Goal: Consume media (video, audio): Consume media (video, audio)

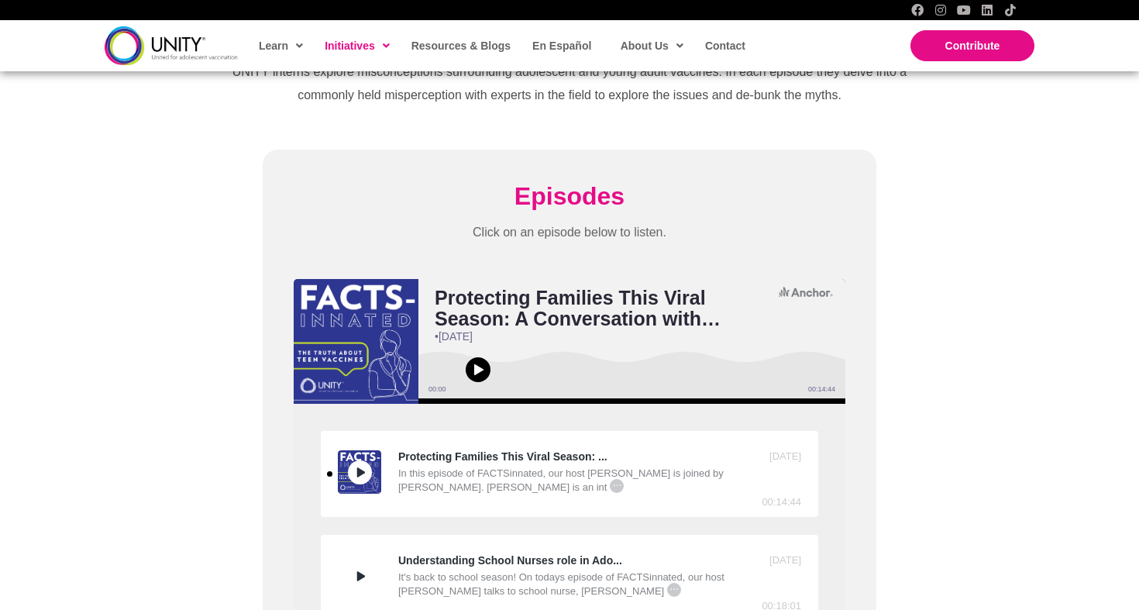
scroll to position [484, 0]
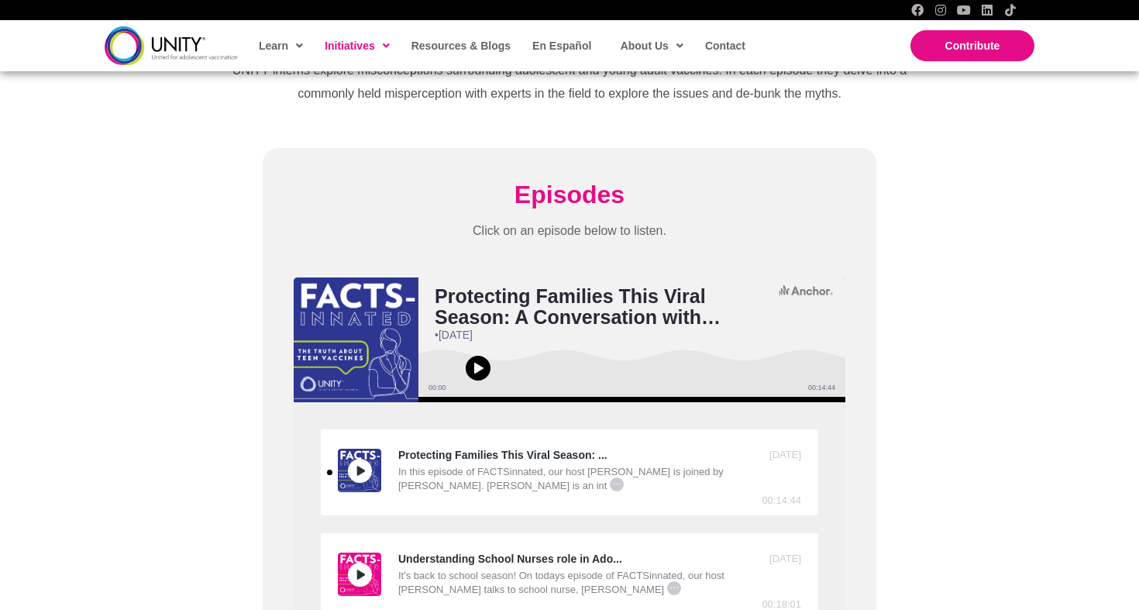
click at [518, 293] on h2 "Protecting Families This Viral Season: A Conversation with [PERSON_NAME]" at bounding box center [605, 307] width 341 height 42
click at [484, 305] on h2 "Protecting Families This Viral Season: A Conversation with [PERSON_NAME]" at bounding box center [605, 307] width 341 height 42
click at [448, 301] on h2 "Protecting Families This Viral Season: A Conversation with [PERSON_NAME]" at bounding box center [605, 307] width 341 height 42
click at [473, 452] on div "Protecting Families This Viral Season: ..." at bounding box center [525, 455] width 375 height 13
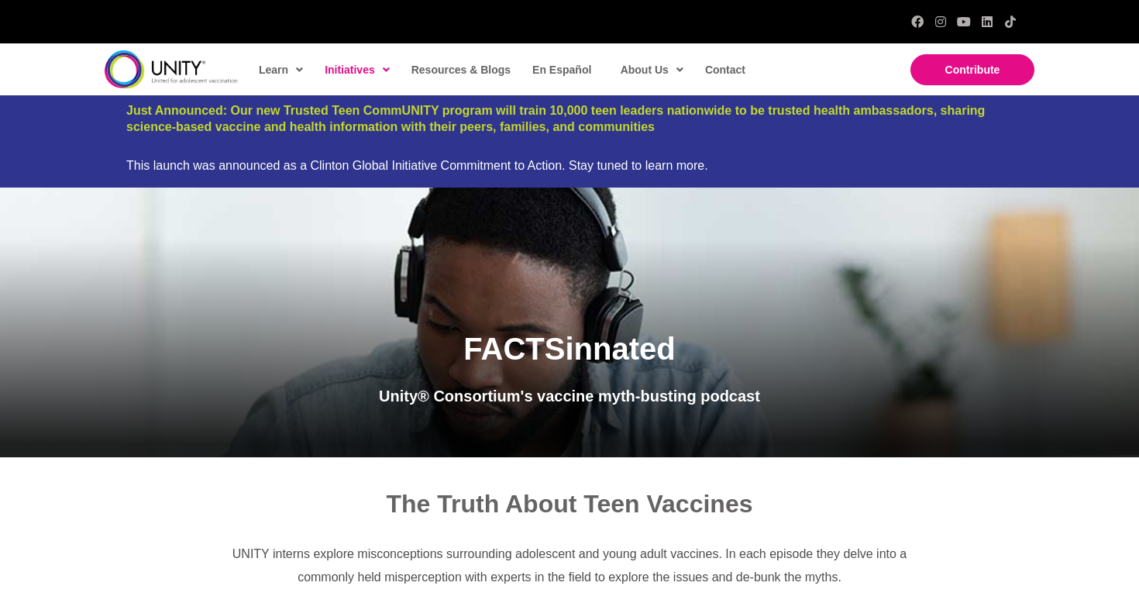
scroll to position [484, 0]
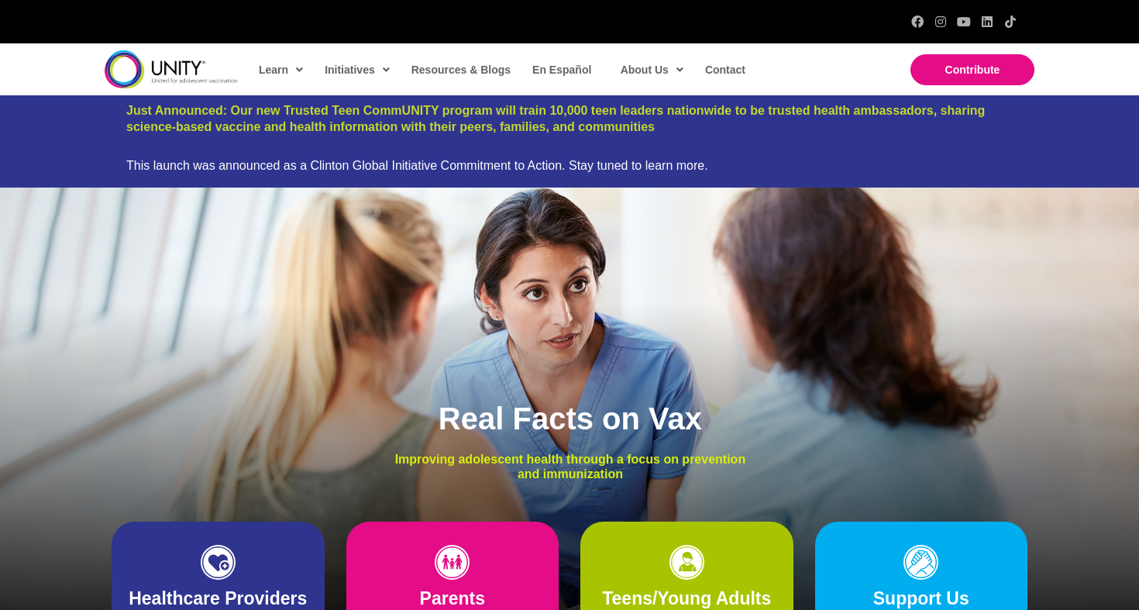
click at [319, 116] on span "Just Announced: Our new Trusted Teen CommUNITY program will train 10,000 teen l…" at bounding box center [555, 118] width 859 height 29
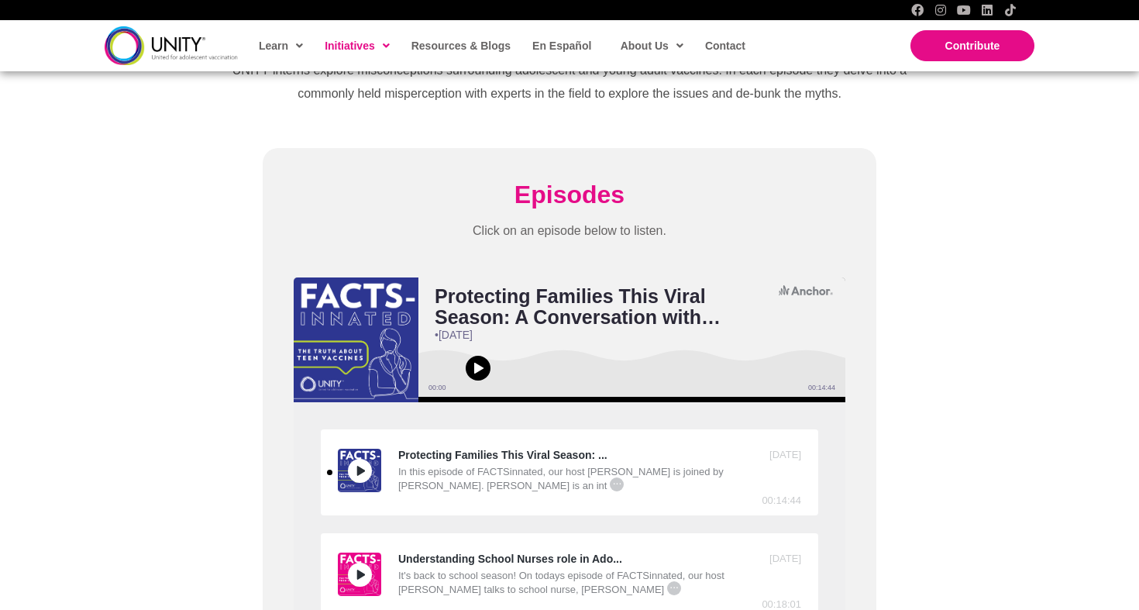
scroll to position [484, 0]
click at [486, 360] on span "Play or pause audio" at bounding box center [478, 368] width 25 height 25
click at [401, 449] on div "Protecting Families This Viral Season: ..." at bounding box center [525, 455] width 375 height 13
